Goal: Find specific page/section: Find specific page/section

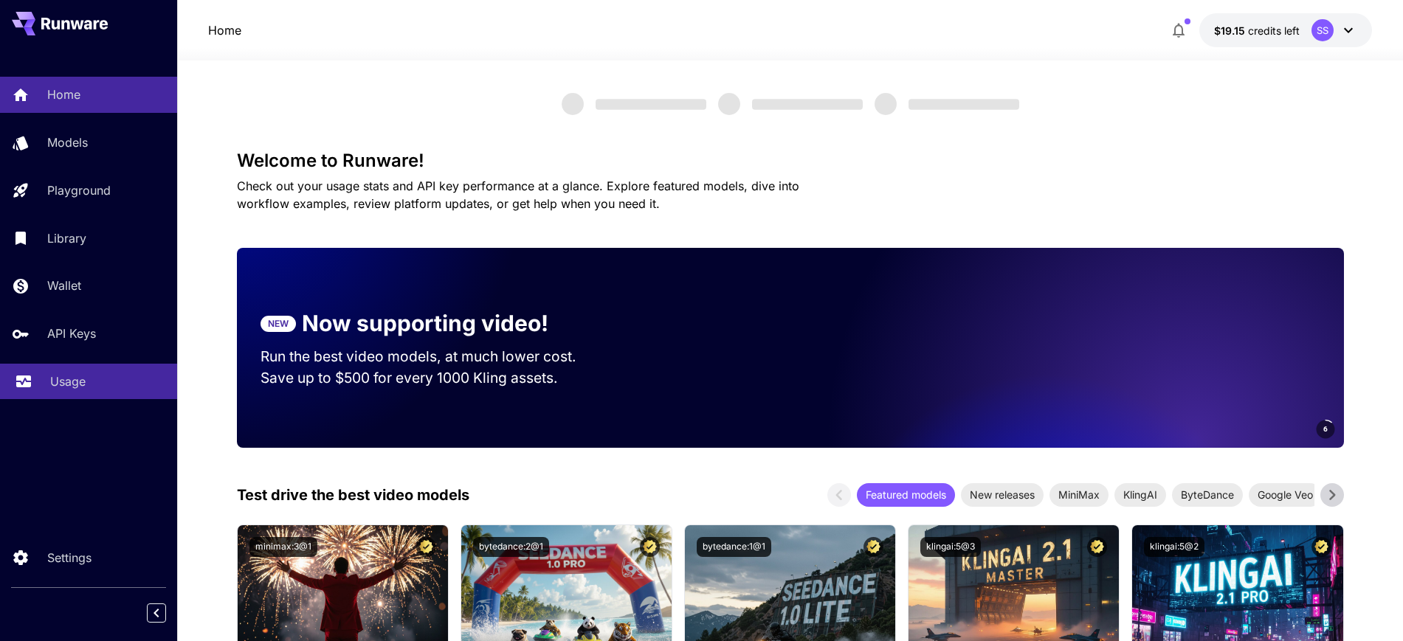
click at [55, 376] on p "Usage" at bounding box center [67, 382] width 35 height 18
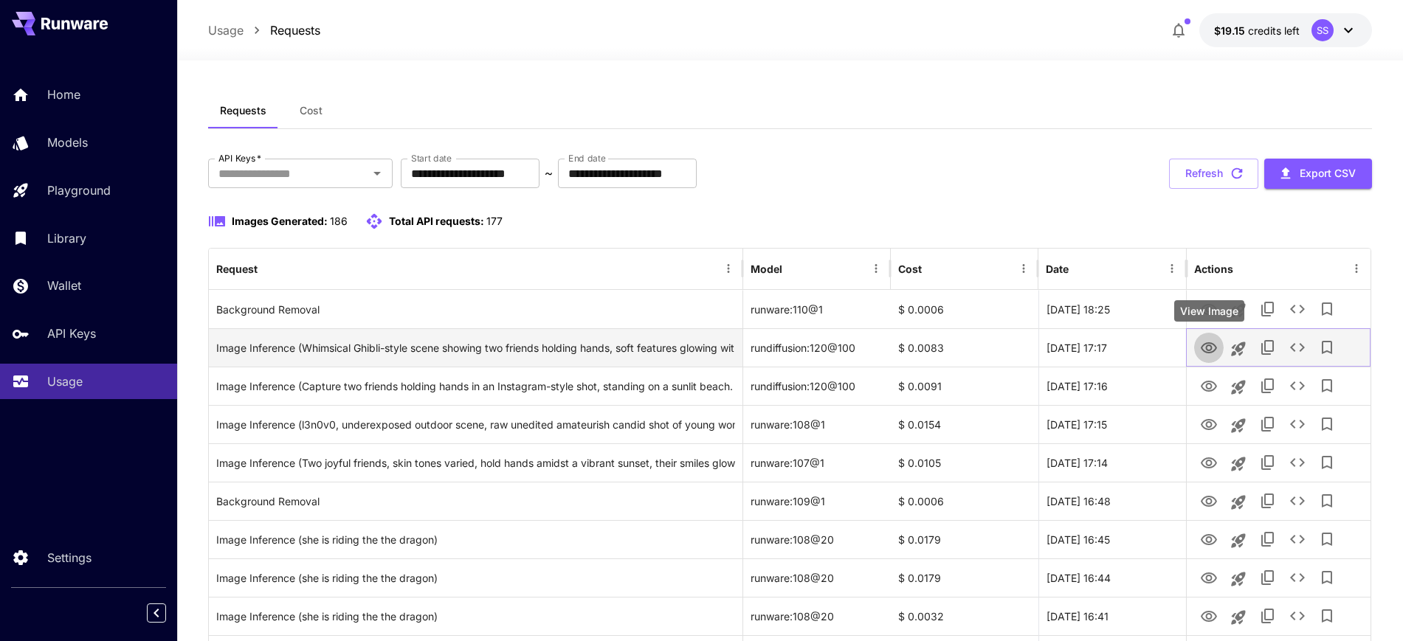
click at [1210, 353] on icon "View Image" at bounding box center [1209, 349] width 18 height 18
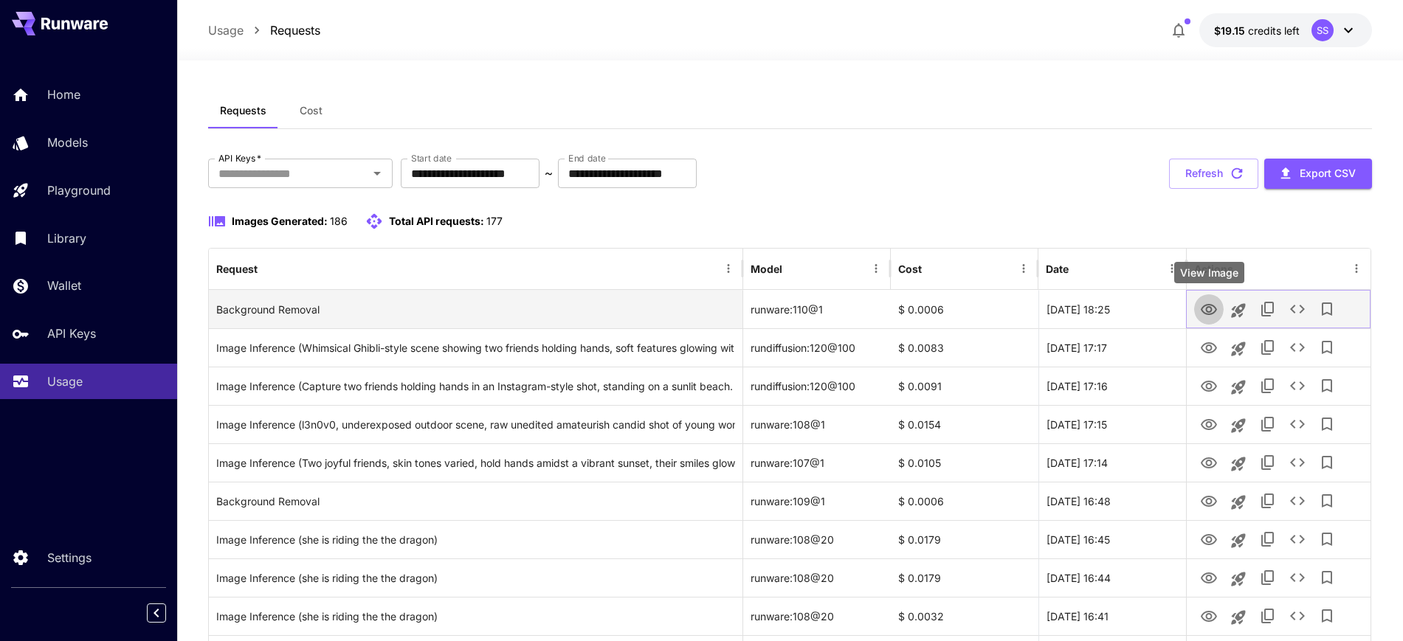
click at [1207, 307] on icon "View Image" at bounding box center [1209, 309] width 16 height 11
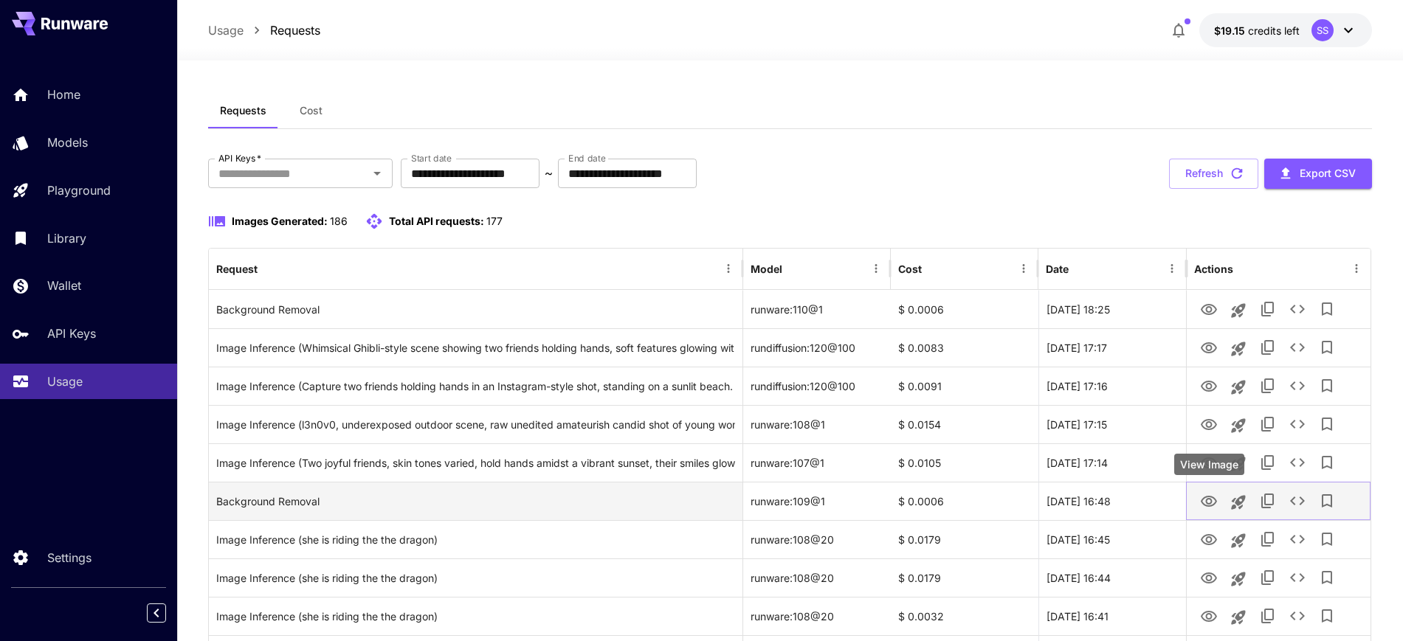
click at [1208, 502] on icon "View Image" at bounding box center [1209, 502] width 18 height 18
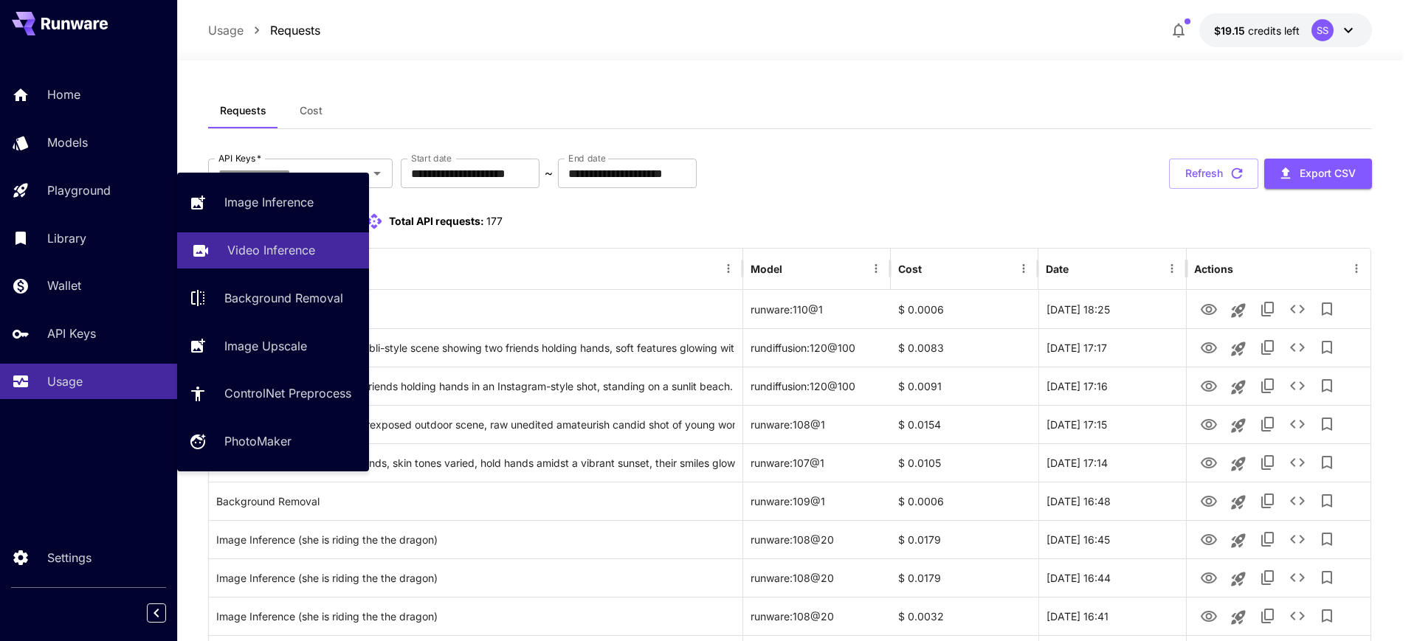
click at [251, 241] on p "Video Inference" at bounding box center [271, 250] width 88 height 18
